Goal: Transaction & Acquisition: Purchase product/service

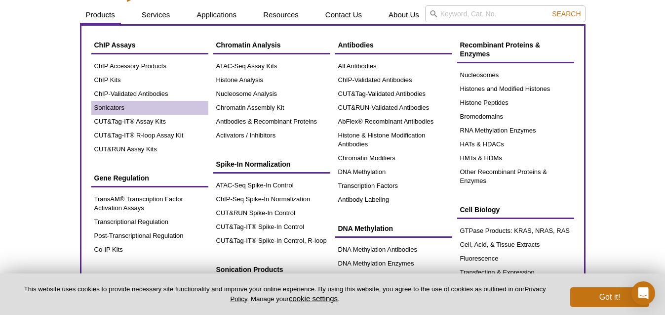
scroll to position [30, 0]
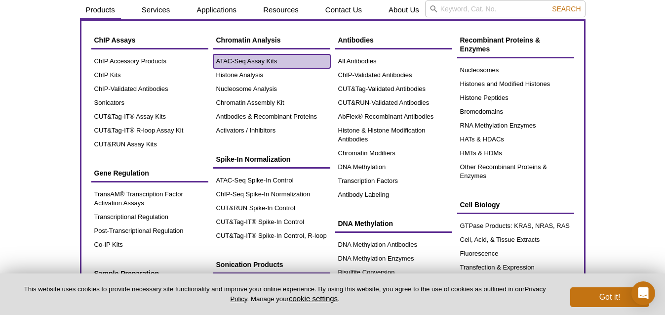
click at [241, 60] on link "ATAC-Seq Assay Kits" at bounding box center [271, 61] width 117 height 14
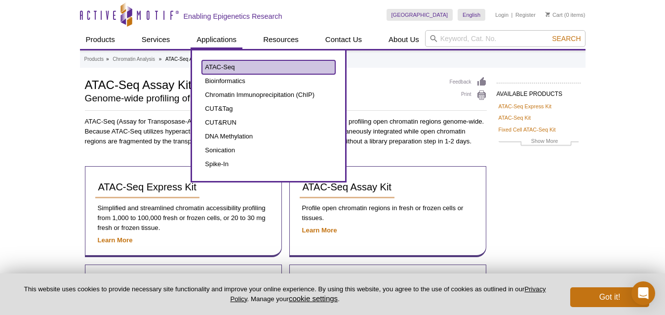
click at [215, 64] on link "ATAC-Seq" at bounding box center [268, 67] width 133 height 14
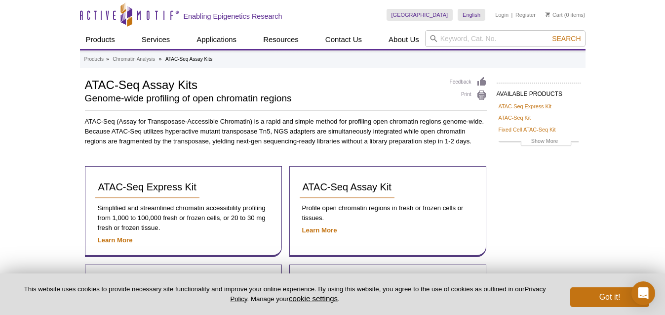
click at [60, 149] on div "Active Motif Logo Enabling Epigenetics Research 0 Search Skip to content Active…" at bounding box center [332, 282] width 665 height 564
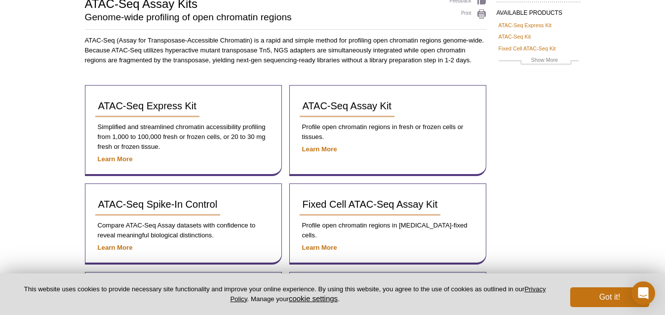
scroll to position [99, 0]
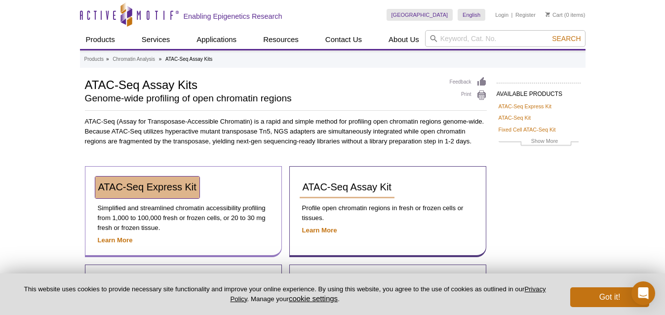
click at [124, 184] on span "ATAC-Seq Express Kit" at bounding box center [147, 186] width 98 height 11
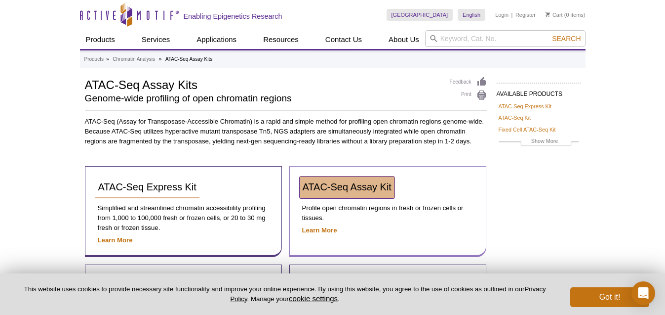
click at [350, 189] on span "ATAC-Seq Assay Kit" at bounding box center [347, 186] width 89 height 11
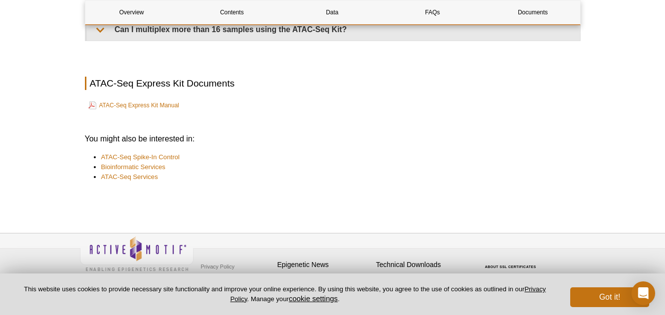
scroll to position [2472, 0]
click at [149, 100] on link "ATAC-Seq Express Kit Manual" at bounding box center [133, 105] width 91 height 12
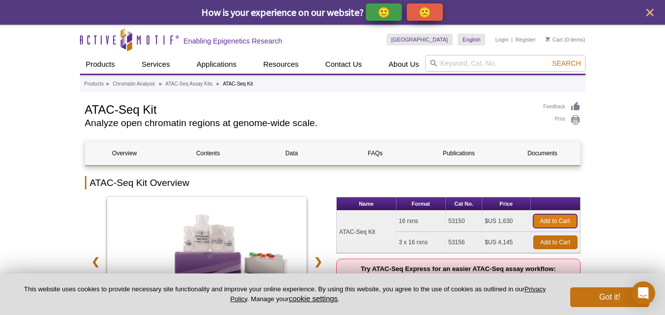
click at [552, 222] on link "Add to Cart" at bounding box center [556, 221] width 44 height 14
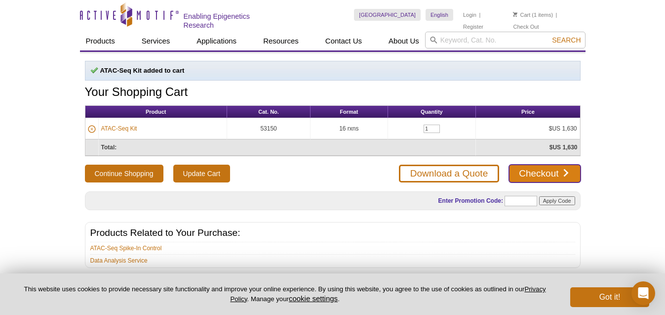
click at [542, 166] on link "Checkout" at bounding box center [544, 174] width 71 height 18
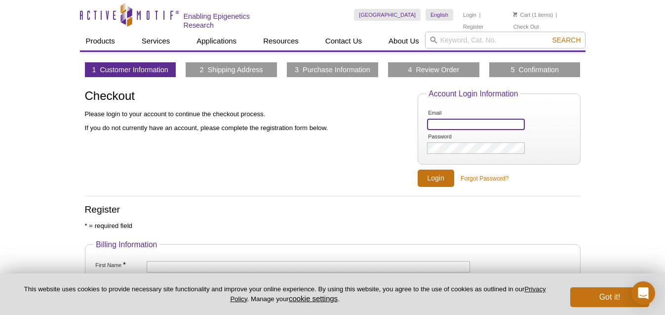
click at [503, 125] on input "Email" at bounding box center [475, 124] width 97 height 11
type input "[EMAIL_ADDRESS][DOMAIN_NAME]"
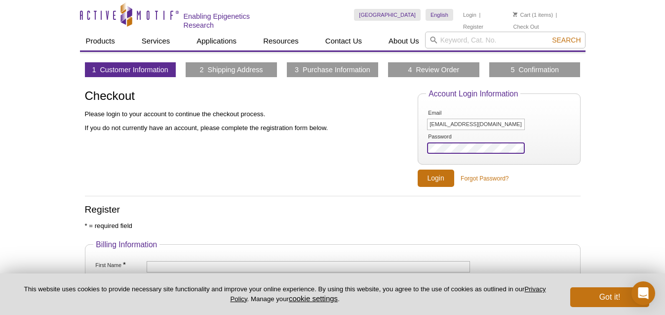
click at [418, 169] on input "Login" at bounding box center [436, 177] width 37 height 17
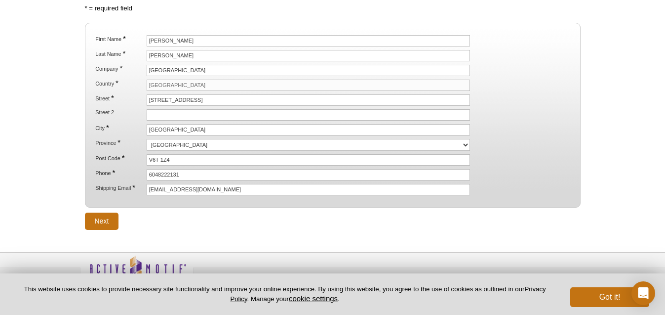
scroll to position [134, 0]
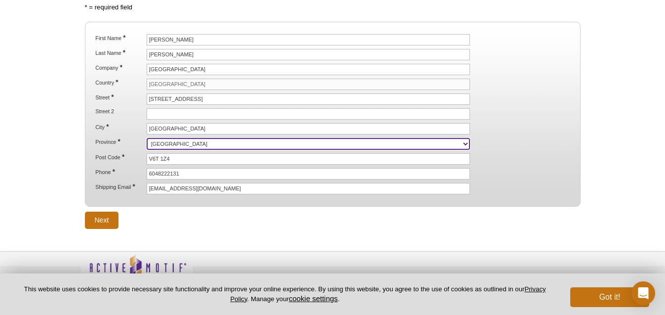
click at [152, 140] on select "Alberta British Columbia Manitoba New Brunswick Newfoundland and Labrador North…" at bounding box center [309, 144] width 324 height 12
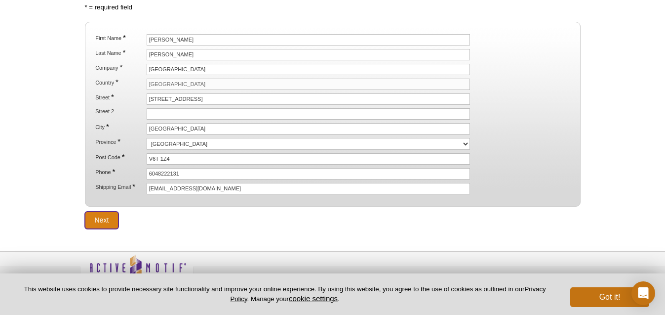
click at [110, 220] on input "Next" at bounding box center [102, 219] width 34 height 17
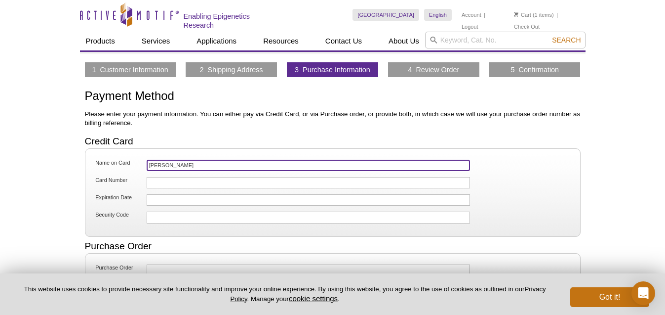
click at [181, 167] on input "David Metzger" at bounding box center [309, 165] width 324 height 11
type input "D"
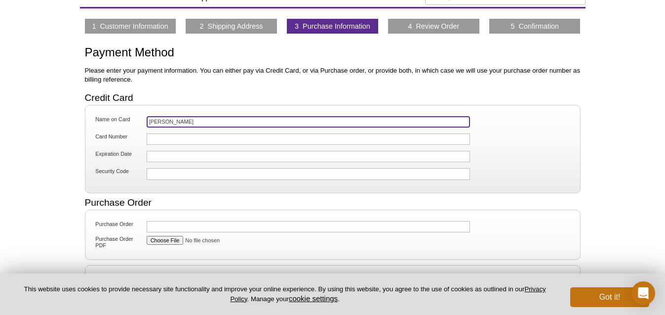
scroll to position [52, 0]
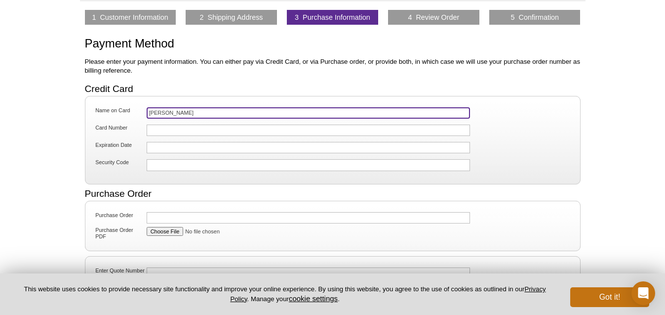
type input "[PERSON_NAME]"
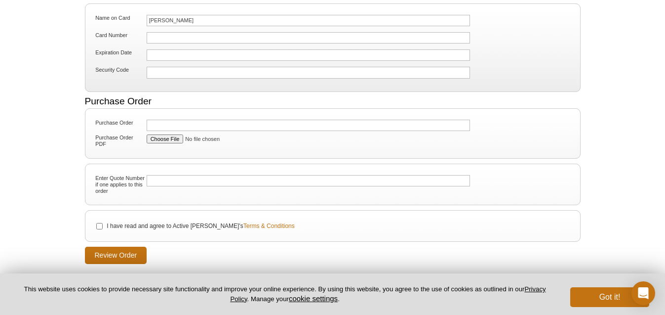
scroll to position [201, 0]
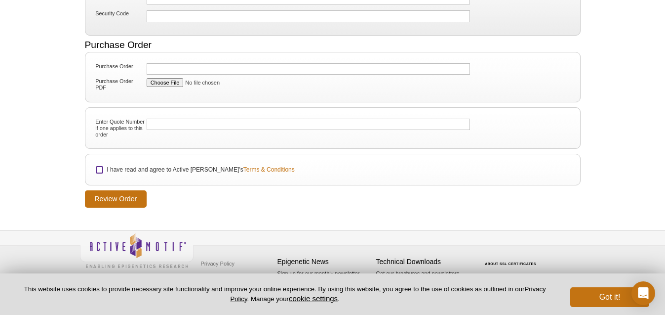
click at [99, 169] on input "I have read and agree to Active Motif's Terms & Conditions" at bounding box center [99, 169] width 6 height 6
checkbox input "true"
click at [103, 193] on input "Review Order" at bounding box center [116, 198] width 62 height 17
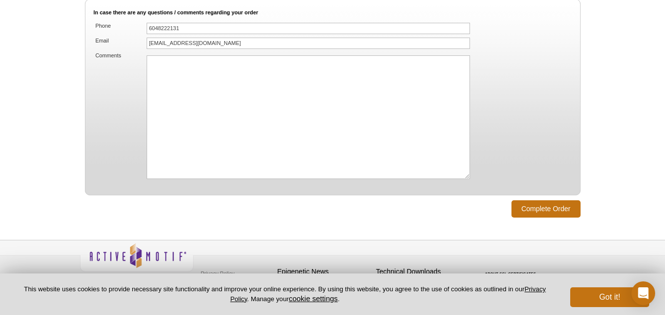
scroll to position [713, 0]
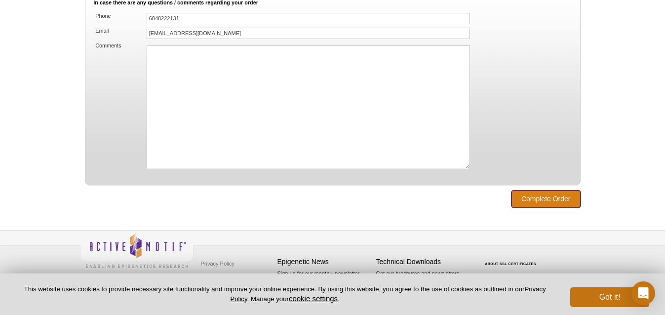
click at [523, 198] on input "Complete Order" at bounding box center [546, 198] width 69 height 17
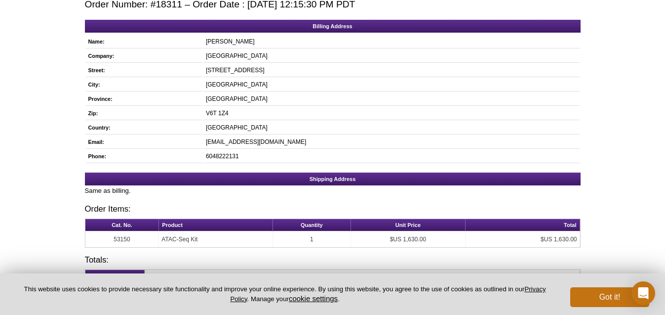
scroll to position [255, 0]
